Goal: Task Accomplishment & Management: Manage account settings

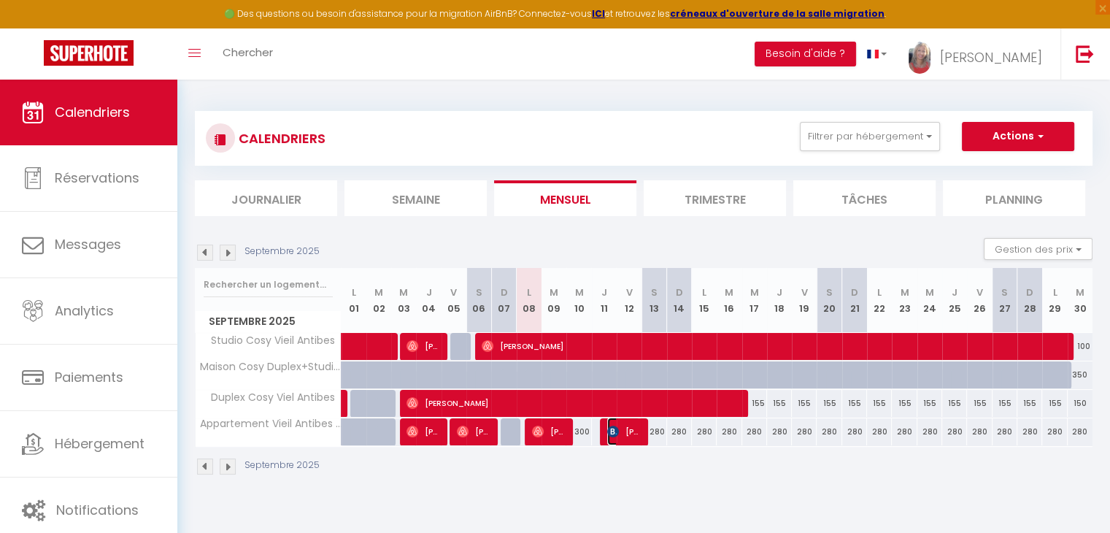
click at [630, 429] on span "[PERSON_NAME]" at bounding box center [623, 431] width 33 height 28
select select "OK"
select select "KO"
select select "0"
select select "1"
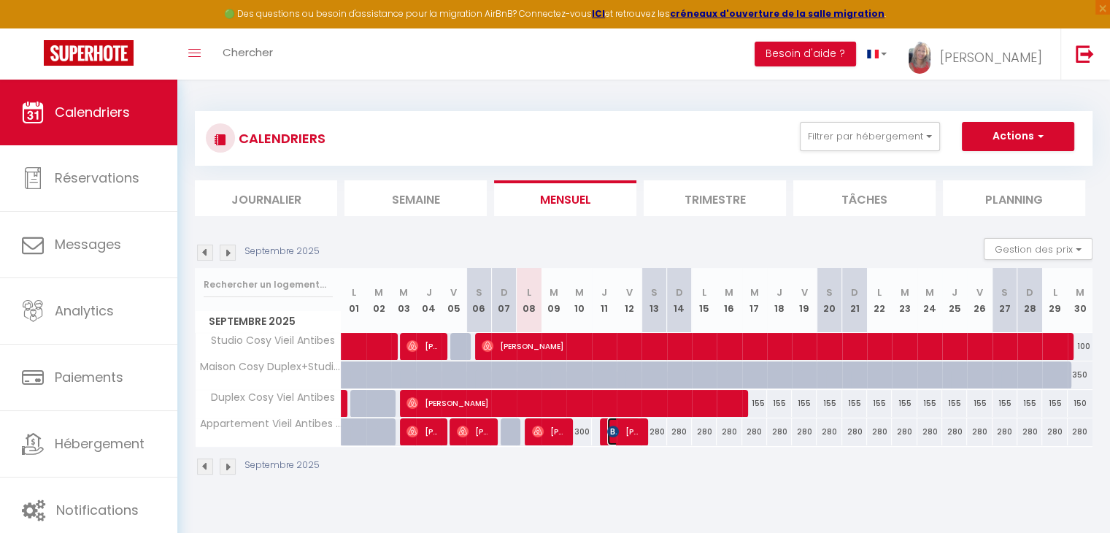
select select "1"
select select
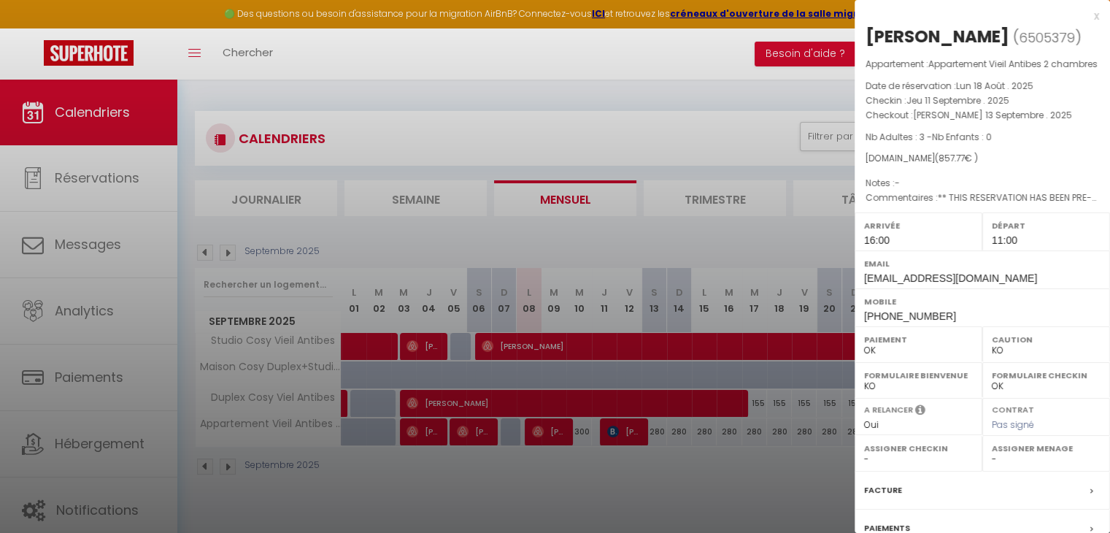
click at [771, 53] on div at bounding box center [555, 266] width 1110 height 533
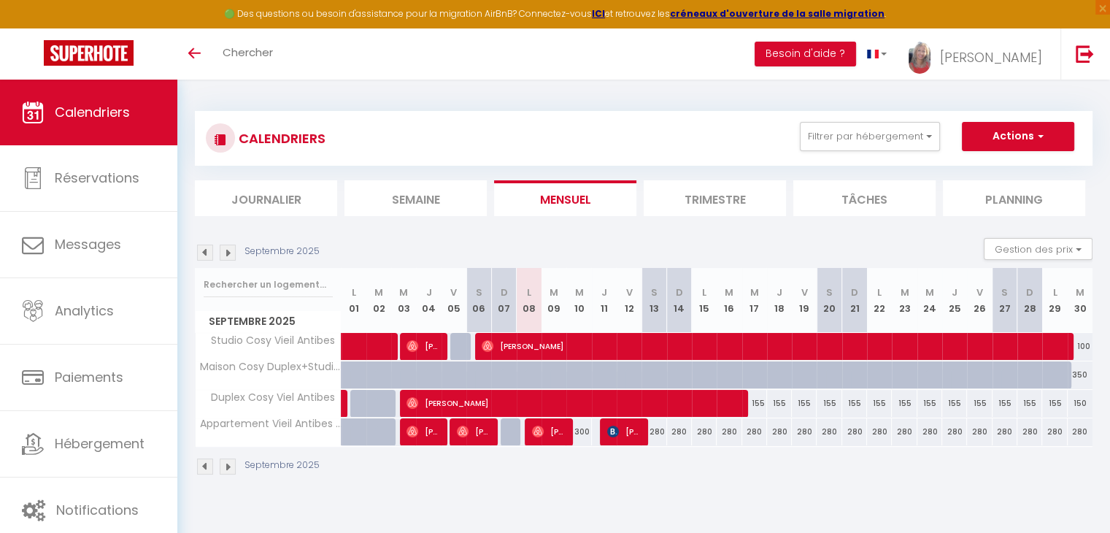
click at [228, 252] on img at bounding box center [228, 252] width 16 height 16
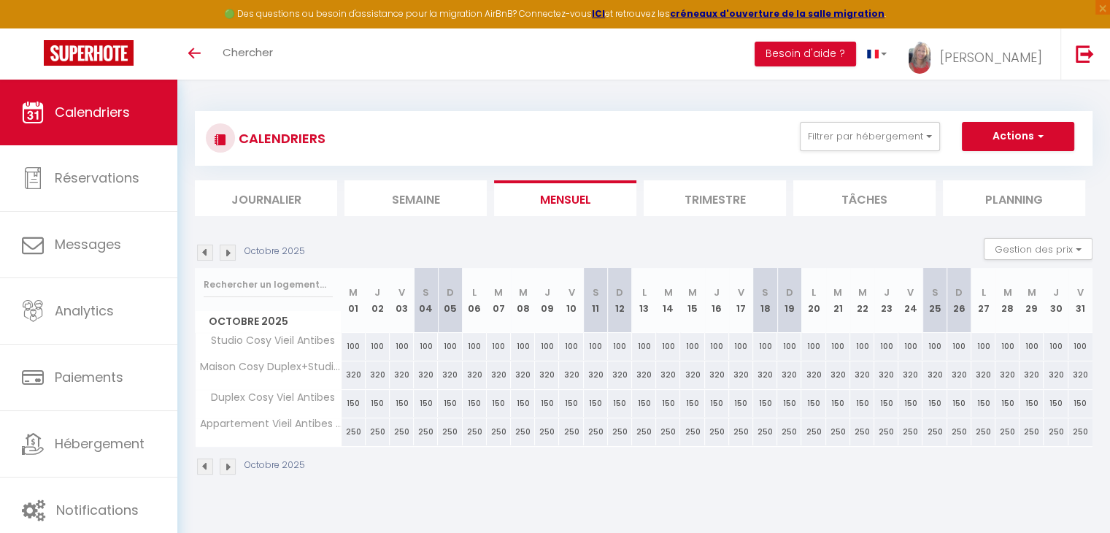
click at [206, 250] on img at bounding box center [205, 252] width 16 height 16
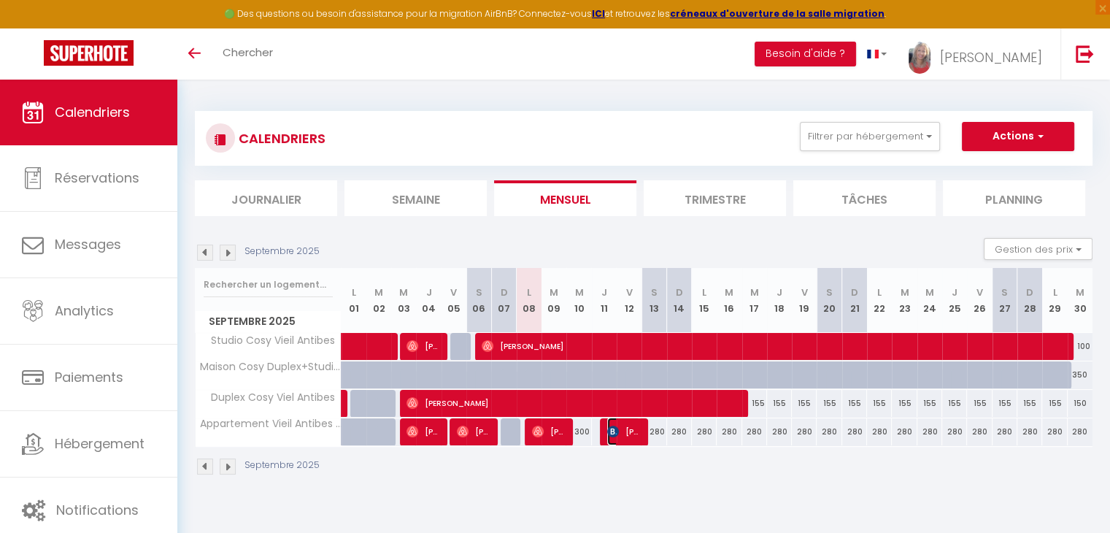
click at [633, 440] on span "[PERSON_NAME]" at bounding box center [623, 431] width 33 height 28
select select "OK"
select select "KO"
select select "0"
select select "1"
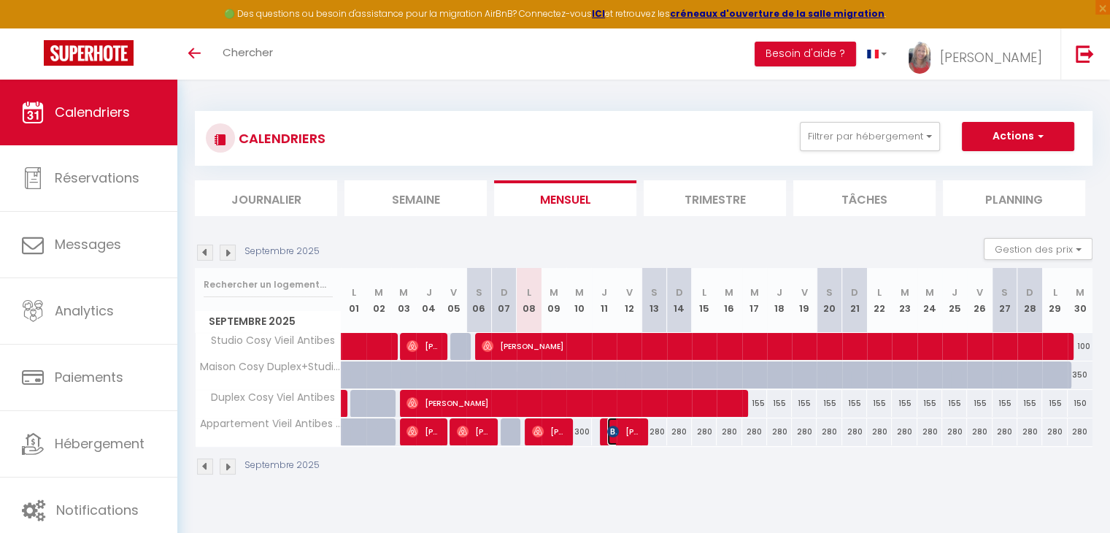
select select "1"
select select
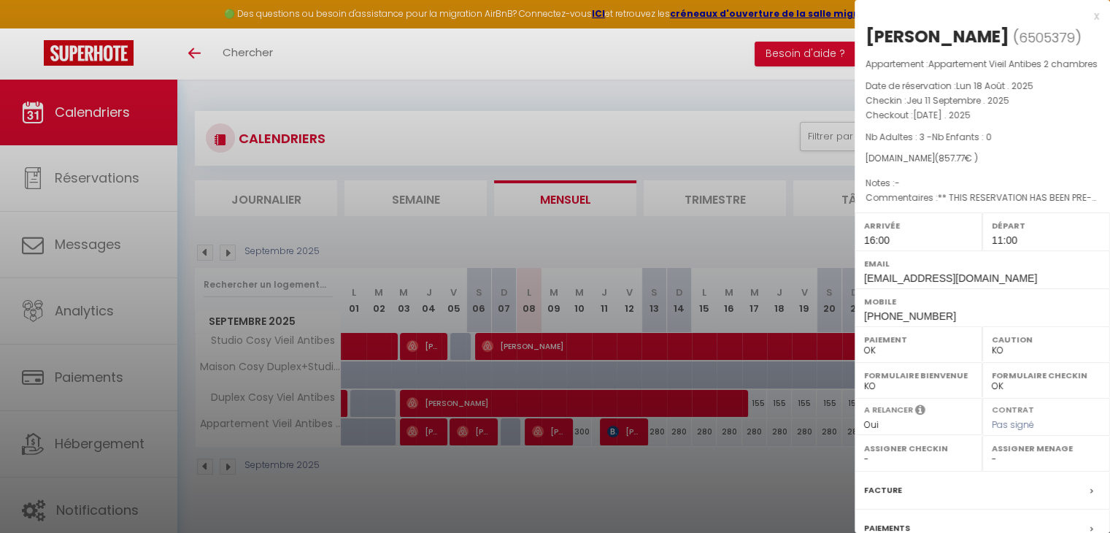
click at [682, 477] on div at bounding box center [555, 266] width 1110 height 533
